Goal: Check status: Check status

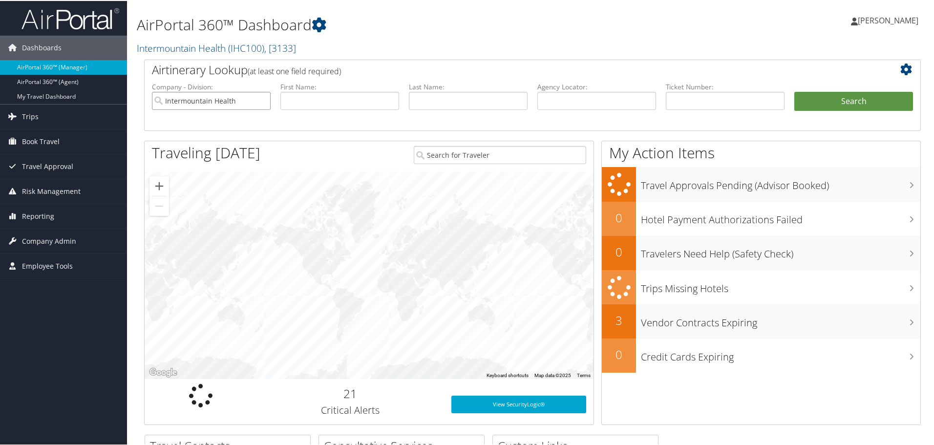
click at [260, 101] on input "Intermountain Health" at bounding box center [211, 100] width 119 height 18
click at [426, 95] on input "text" at bounding box center [468, 100] width 119 height 18
type input "[PERSON_NAME]"
click at [795, 91] on button "Search" at bounding box center [854, 101] width 119 height 20
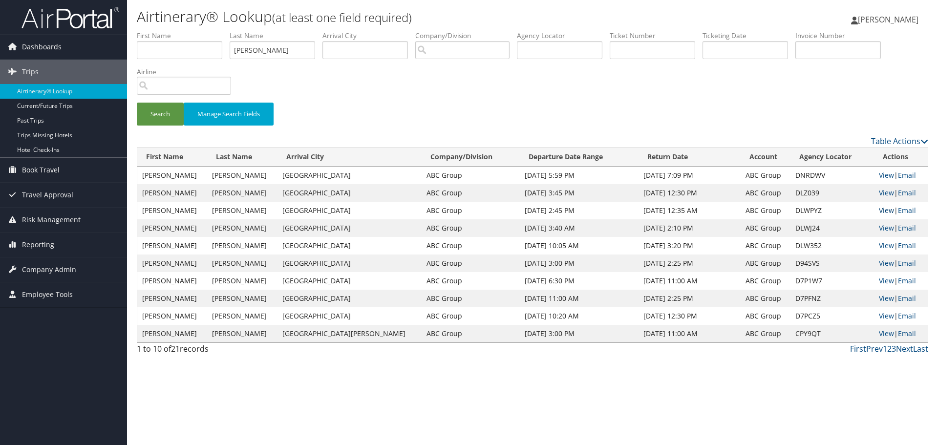
click at [879, 210] on link "View" at bounding box center [886, 210] width 15 height 9
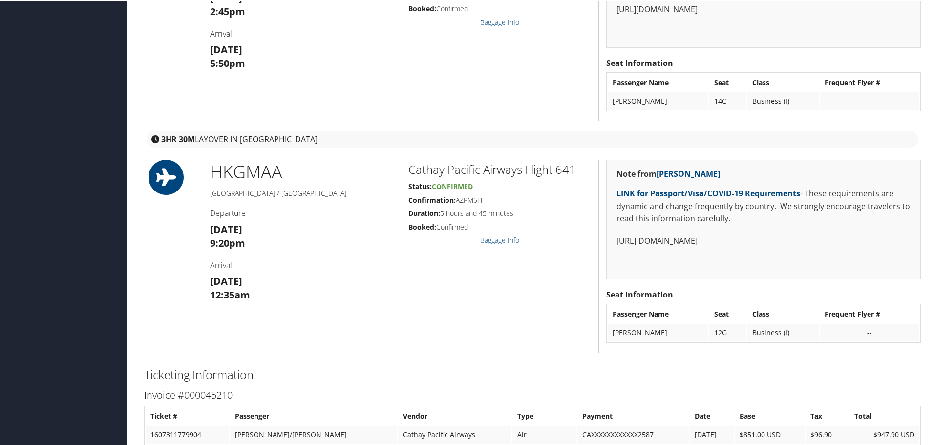
scroll to position [440, 0]
